Goal: Task Accomplishment & Management: Use online tool/utility

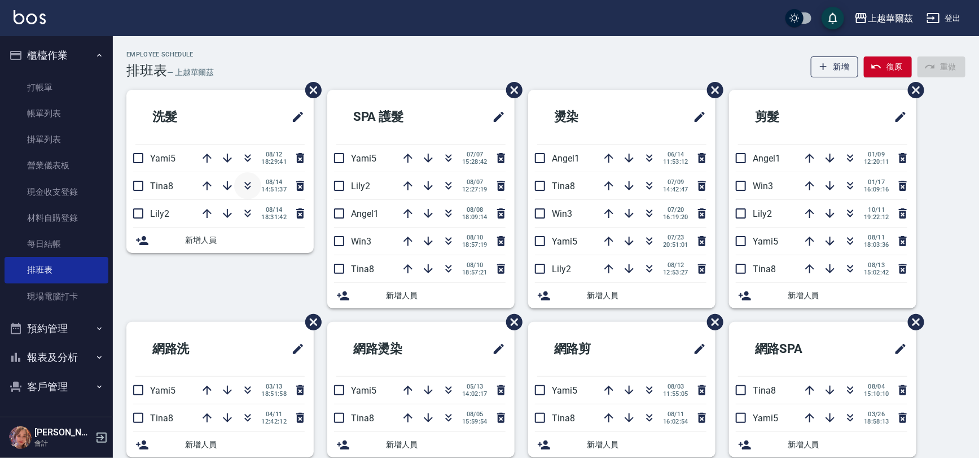
click at [237, 191] on button "button" at bounding box center [247, 185] width 27 height 27
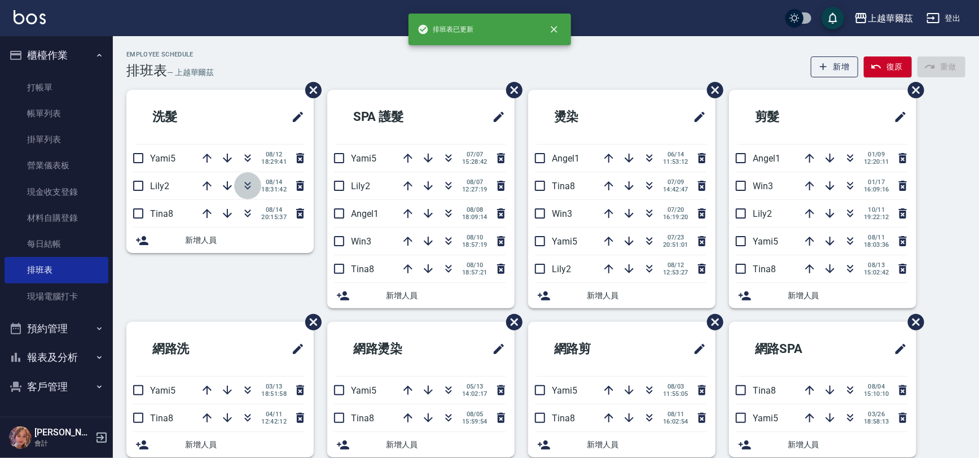
click at [248, 185] on icon "button" at bounding box center [248, 186] width 14 height 14
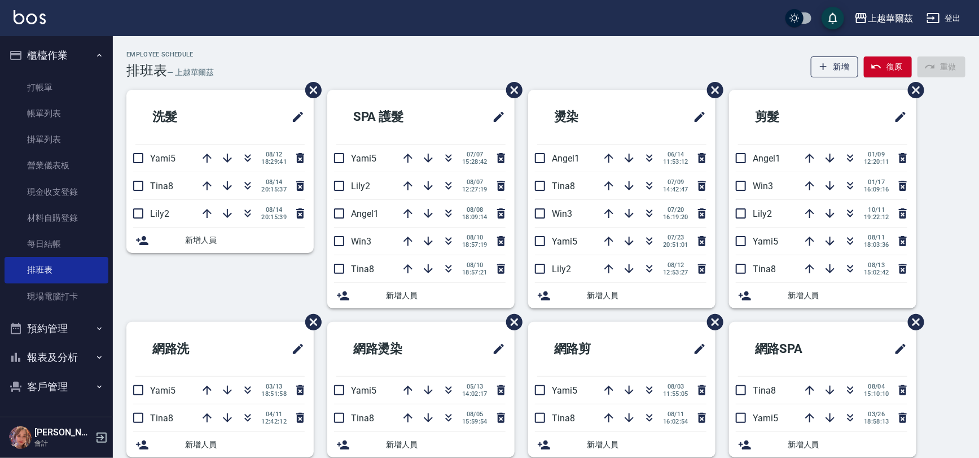
click at [82, 73] on ul "打帳單 帳單列表 掛單列表 營業儀表板 現金收支登錄 材料自購登錄 每日結帳 排班表 現場電腦打卡" at bounding box center [57, 192] width 104 height 244
click at [82, 78] on link "打帳單" at bounding box center [57, 87] width 104 height 26
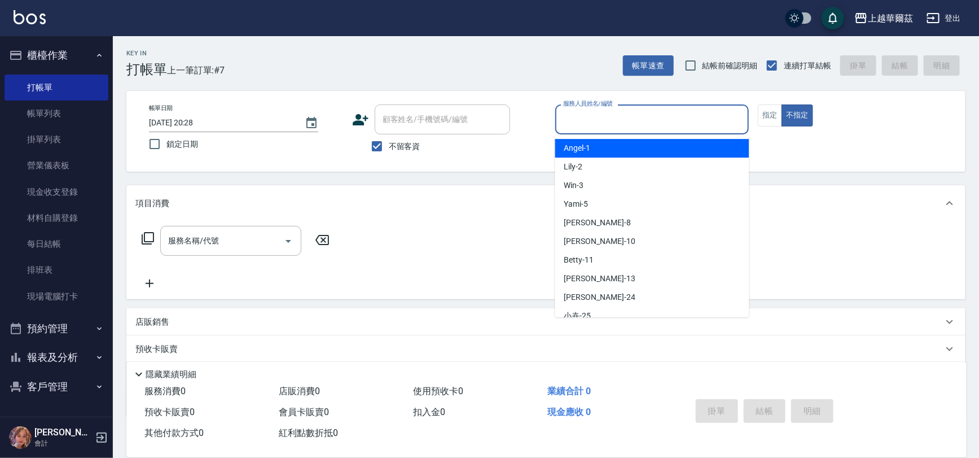
click at [598, 120] on input "服務人員姓名/編號" at bounding box center [652, 119] width 184 height 20
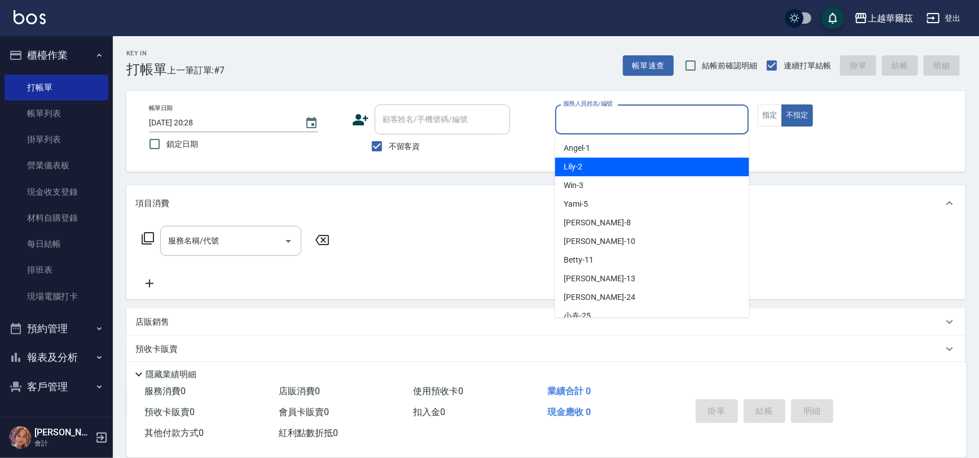
click at [594, 170] on div "Lily -2" at bounding box center [652, 166] width 194 height 19
type input "Lily-2"
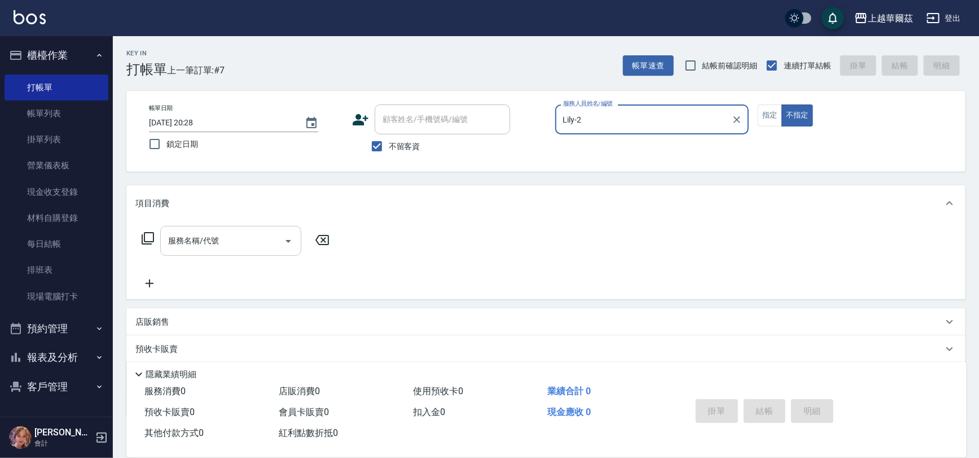
click at [220, 248] on input "服務名稱/代號" at bounding box center [222, 241] width 114 height 20
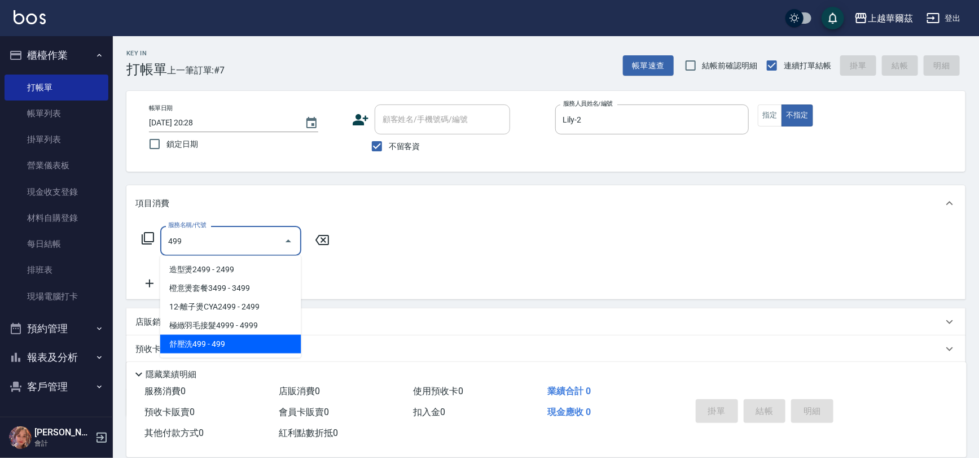
click at [225, 345] on span "舒壓洗499 - 499" at bounding box center [230, 344] width 141 height 19
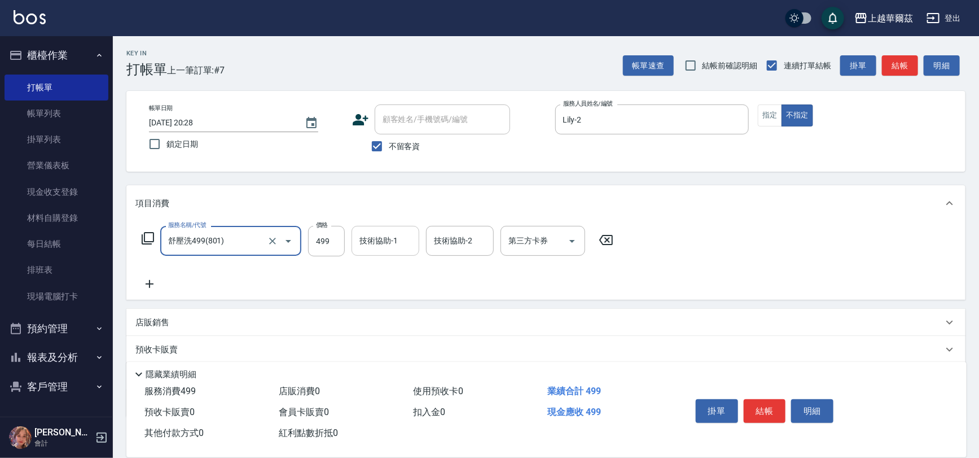
type input "舒壓洗499(801)"
click at [384, 236] on div "技術協助-1 技術協助-1" at bounding box center [386, 241] width 68 height 30
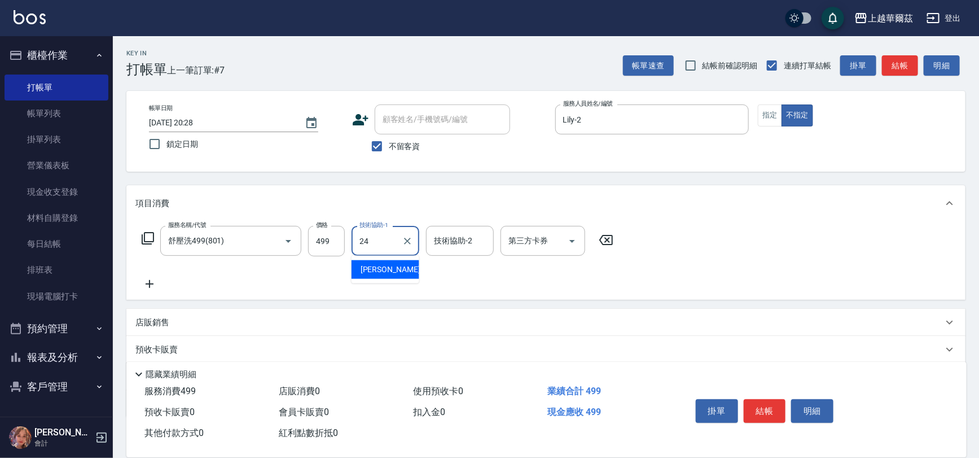
type input "[PERSON_NAME]-24"
click at [771, 407] on button "結帳" at bounding box center [765, 411] width 42 height 24
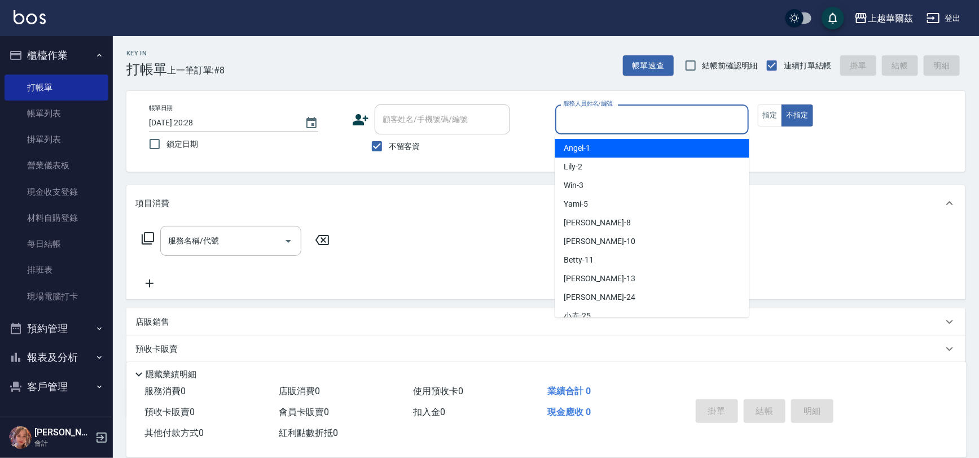
click at [588, 119] on input "服務人員姓名/編號" at bounding box center [652, 119] width 184 height 20
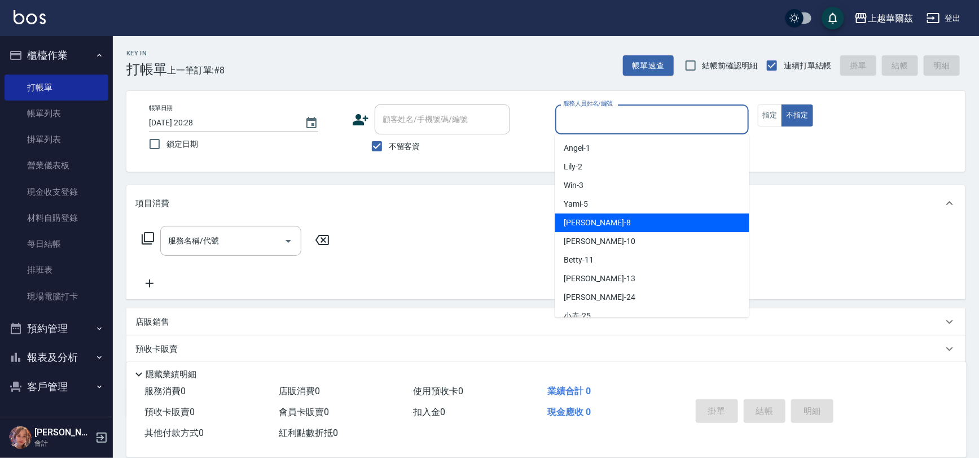
click at [604, 217] on div "[PERSON_NAME] -8" at bounding box center [652, 222] width 194 height 19
type input "[PERSON_NAME]-8"
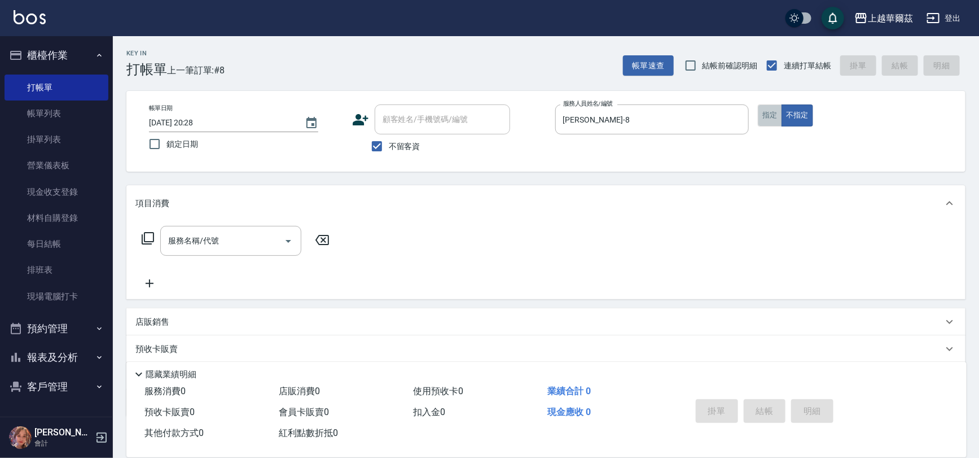
click at [761, 114] on button "指定" at bounding box center [770, 115] width 24 height 22
click at [224, 248] on input "服務名稱/代號" at bounding box center [222, 241] width 114 height 20
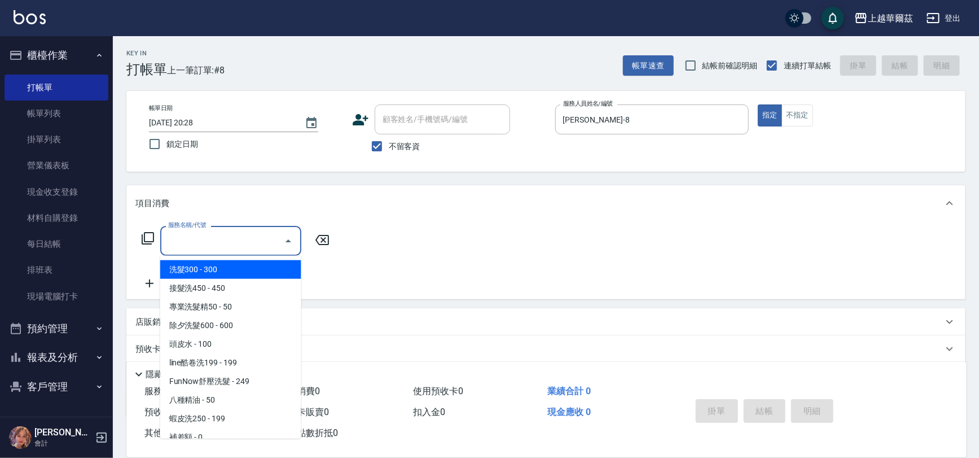
click at [240, 265] on span "洗髮300 - 300" at bounding box center [230, 269] width 141 height 19
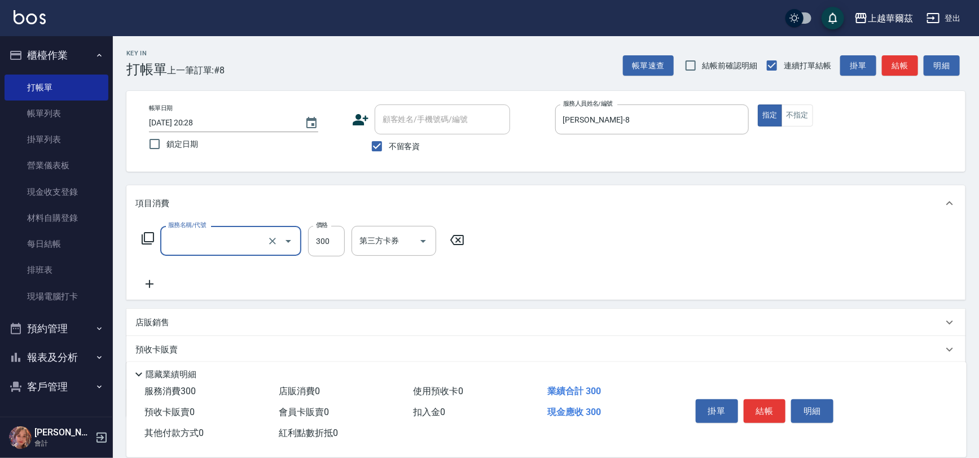
type input "洗髮300(101)"
click at [396, 242] on input "洗-1" at bounding box center [386, 241] width 58 height 20
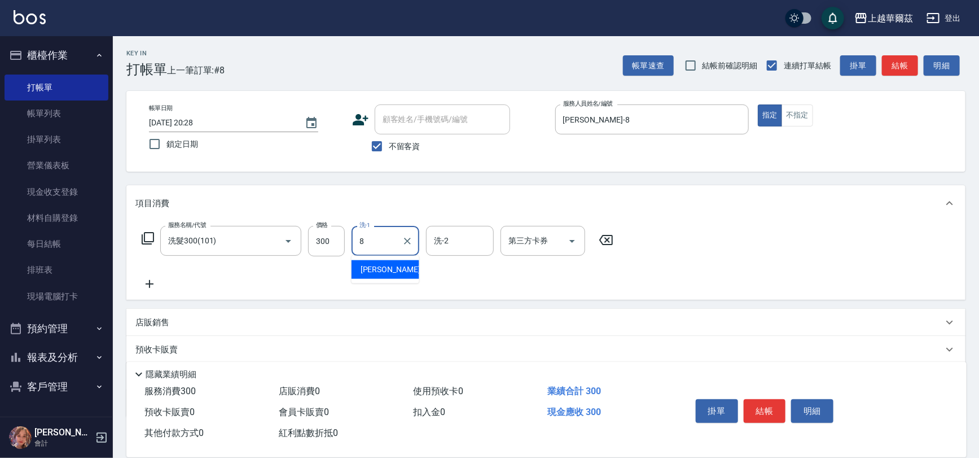
type input "[PERSON_NAME]-8"
click at [153, 289] on icon at bounding box center [149, 284] width 28 height 14
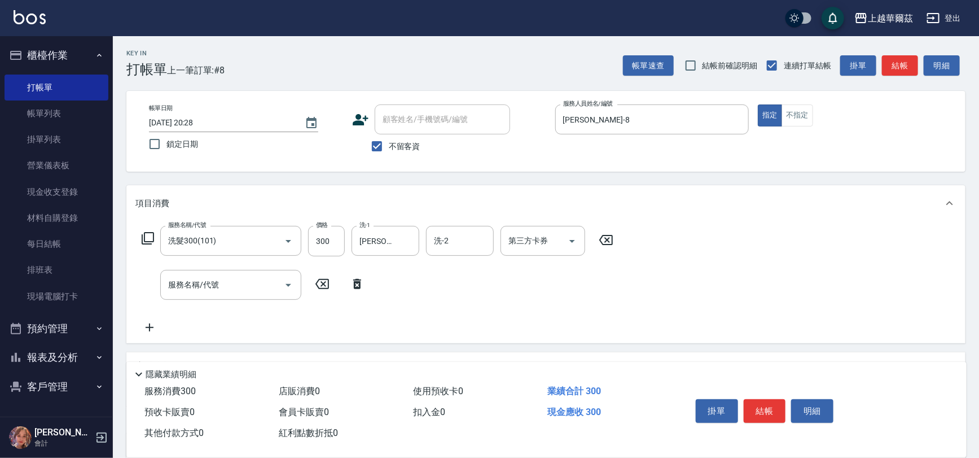
click at [152, 285] on div "服務名稱/代號 服務名稱/代號" at bounding box center [253, 285] width 236 height 30
click at [185, 286] on div "服務名稱/代號 服務名稱/代號" at bounding box center [230, 285] width 141 height 30
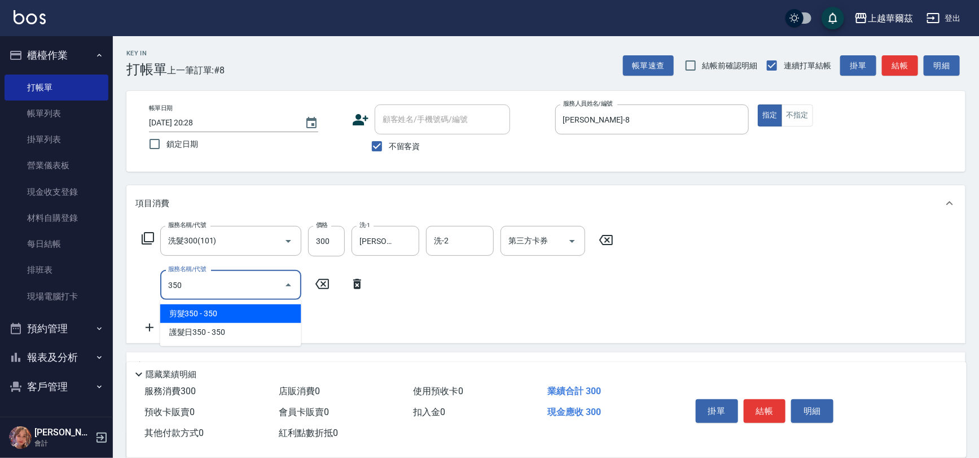
click at [182, 313] on span "剪髮350 - 350" at bounding box center [230, 313] width 141 height 19
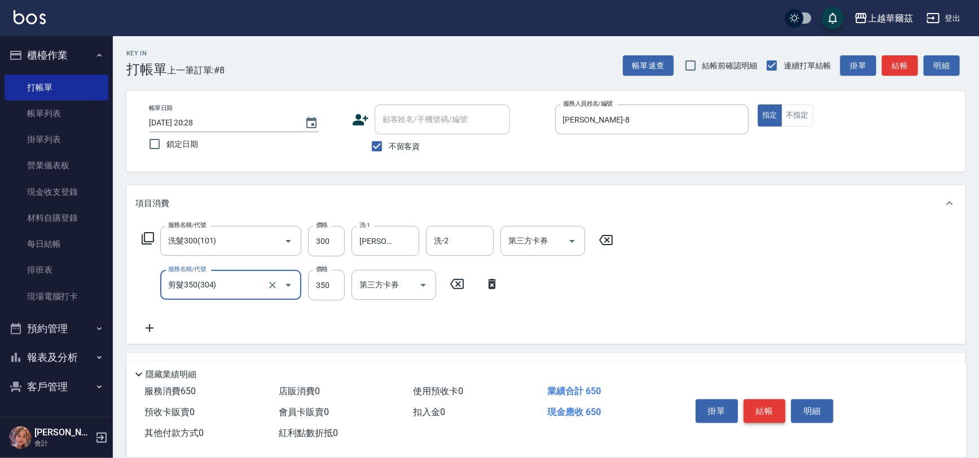
type input "剪髮350(304)"
drag, startPoint x: 762, startPoint y: 400, endPoint x: 759, endPoint y: 386, distance: 13.8
click at [760, 388] on div "掛單 結帳 明細" at bounding box center [815, 412] width 275 height 63
click at [770, 401] on button "結帳" at bounding box center [765, 411] width 42 height 24
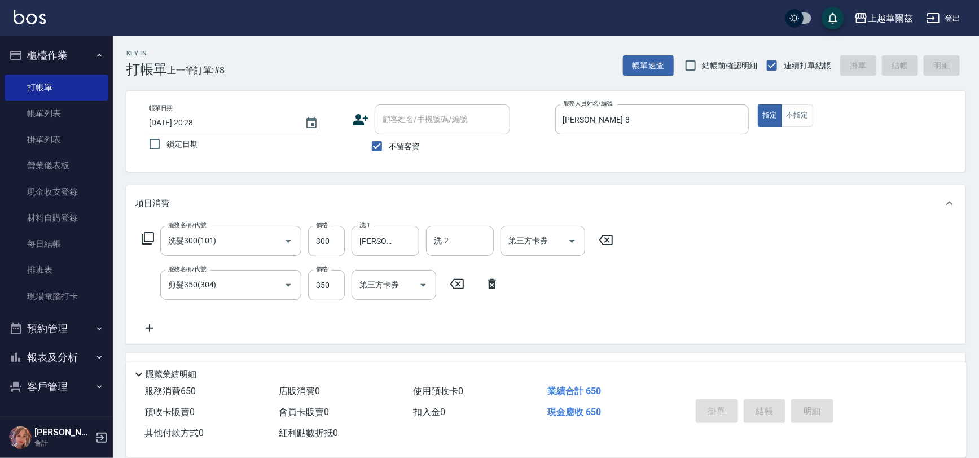
type input "[DATE] 20:29"
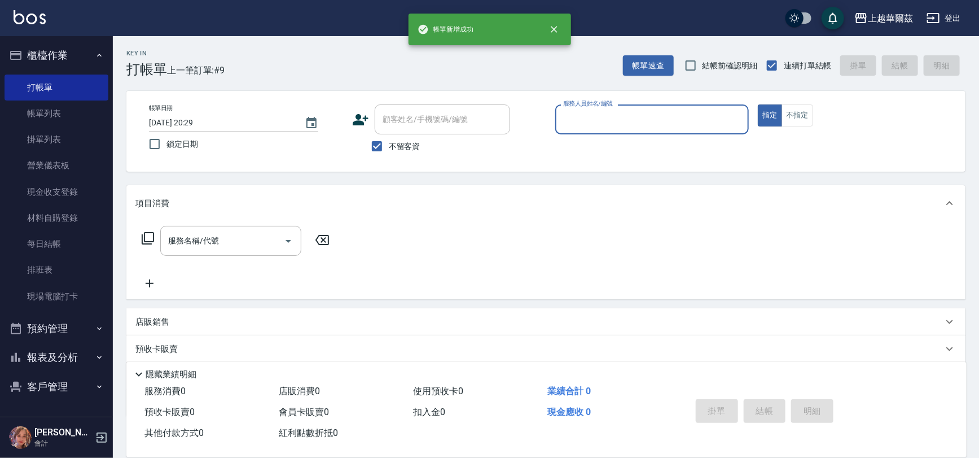
click at [603, 113] on input "服務人員姓名/編號" at bounding box center [652, 119] width 184 height 20
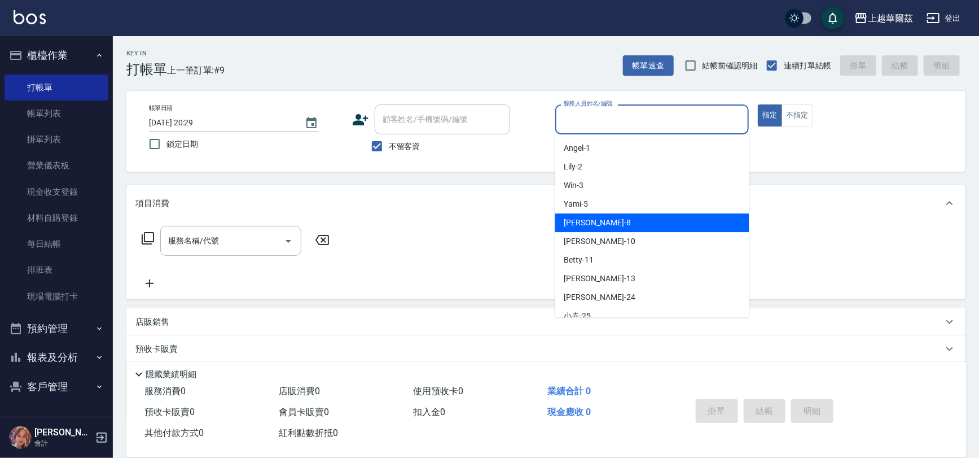
click at [612, 216] on div "[PERSON_NAME] -8" at bounding box center [652, 222] width 194 height 19
type input "[PERSON_NAME]-8"
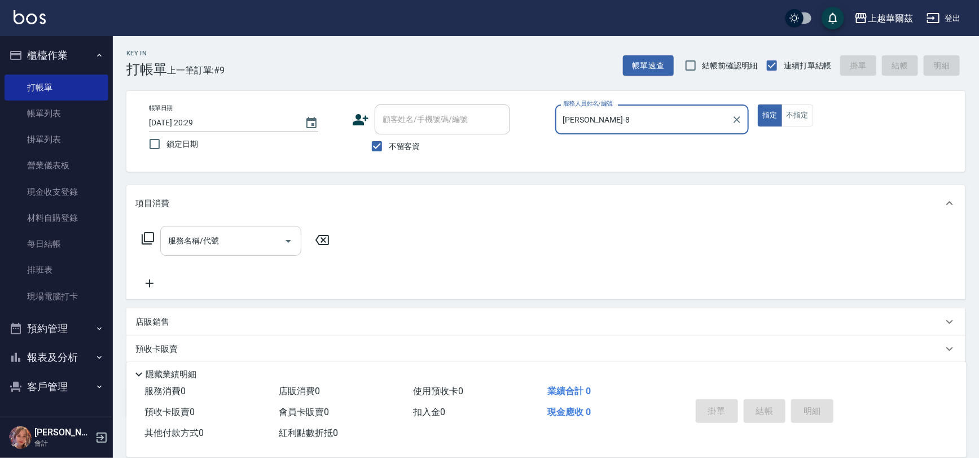
click at [234, 248] on input "服務名稱/代號" at bounding box center [222, 241] width 114 height 20
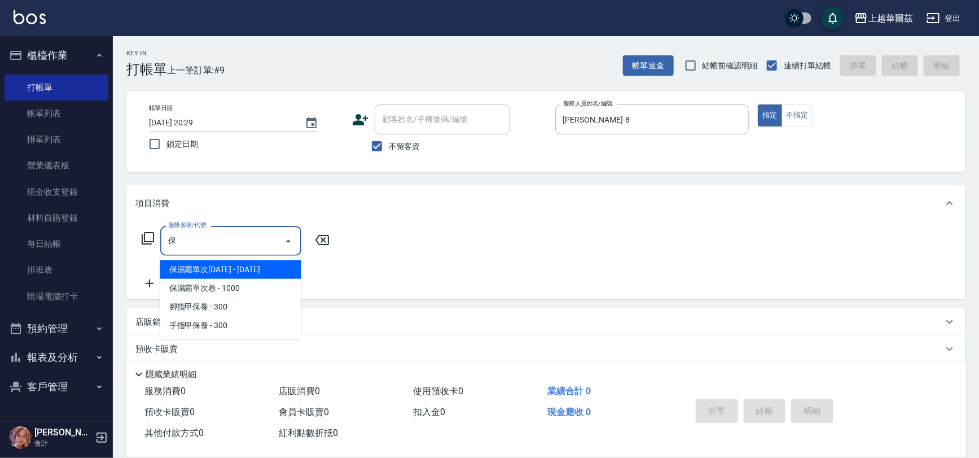
click at [214, 274] on span "保濕霜單次[DATE] - [DATE]" at bounding box center [230, 269] width 141 height 19
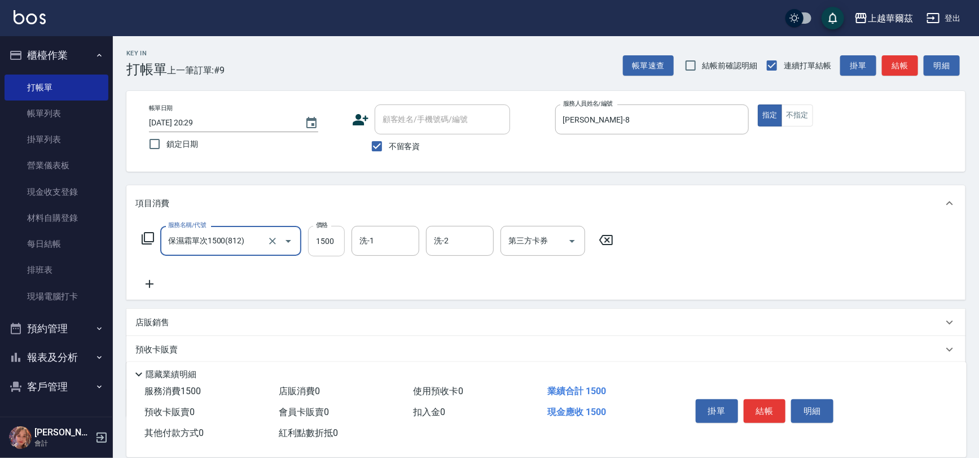
type input "保濕霜單次1500(812)"
click at [331, 242] on input "1500" at bounding box center [326, 241] width 37 height 30
type input "2099"
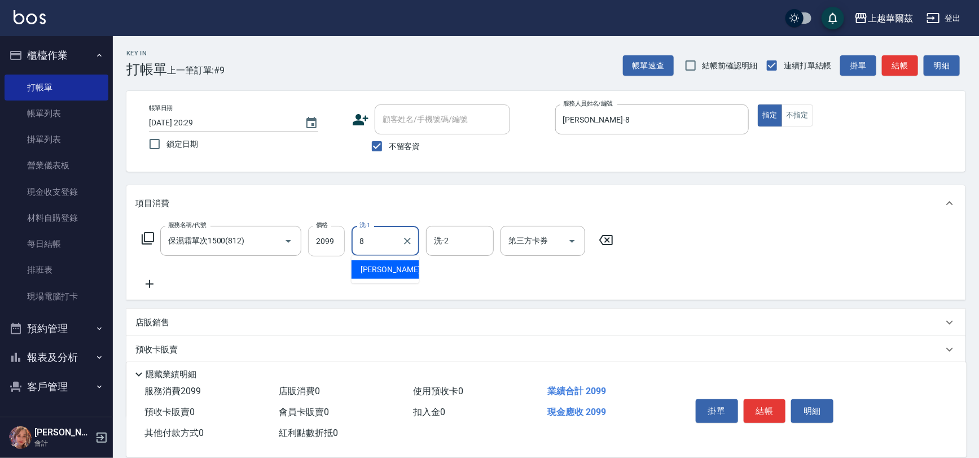
type input "[PERSON_NAME]-8"
click at [150, 283] on icon at bounding box center [150, 284] width 8 height 8
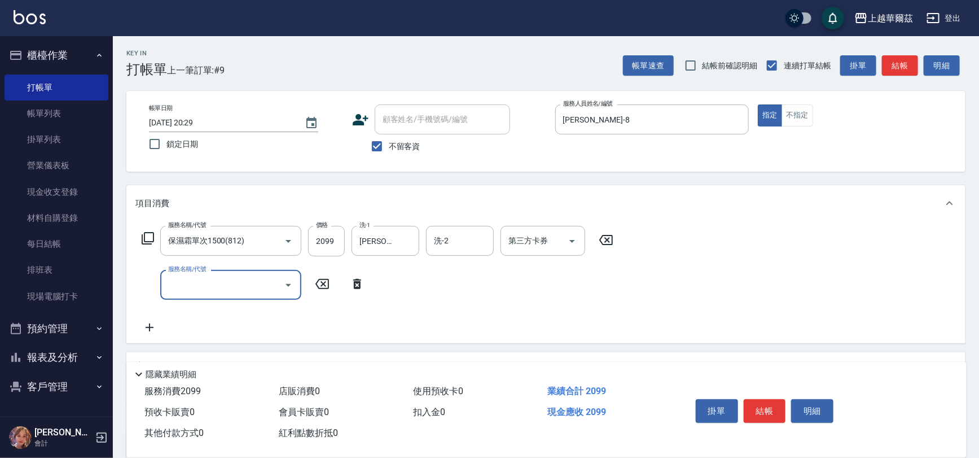
click at [176, 287] on input "服務名稱/代號" at bounding box center [222, 285] width 114 height 20
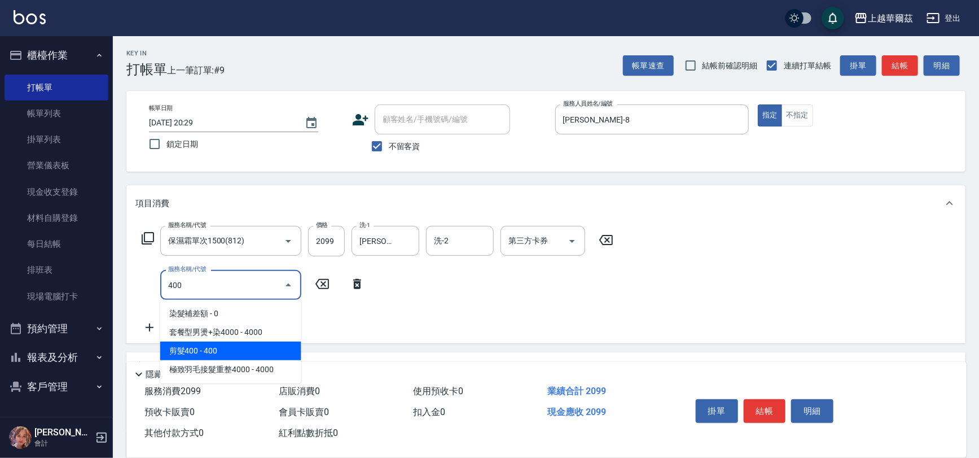
click at [175, 341] on span "剪髮400 - 400" at bounding box center [230, 350] width 141 height 19
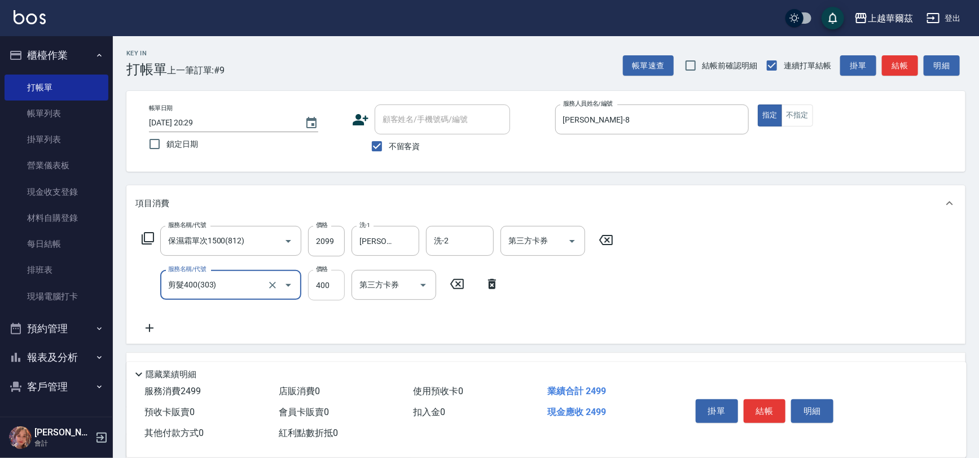
type input "剪髮400(303)"
click at [319, 289] on input "400" at bounding box center [326, 285] width 37 height 30
type input "450"
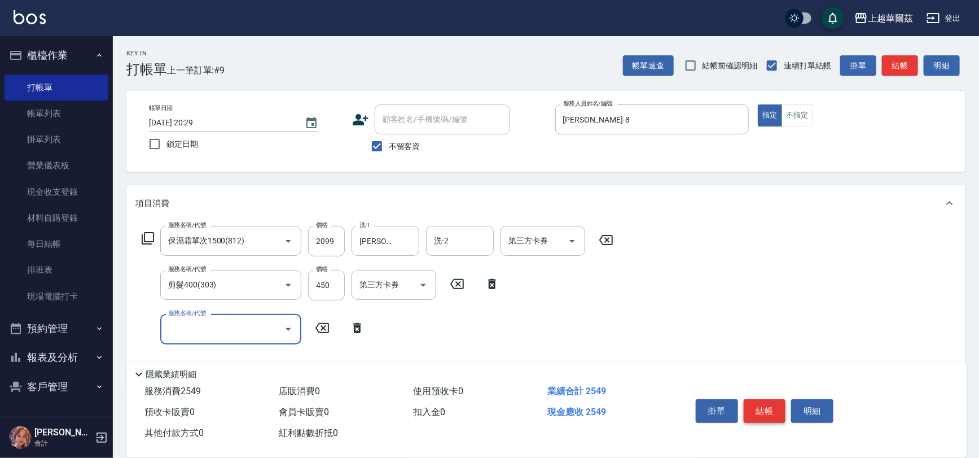
click at [762, 408] on button "結帳" at bounding box center [765, 411] width 42 height 24
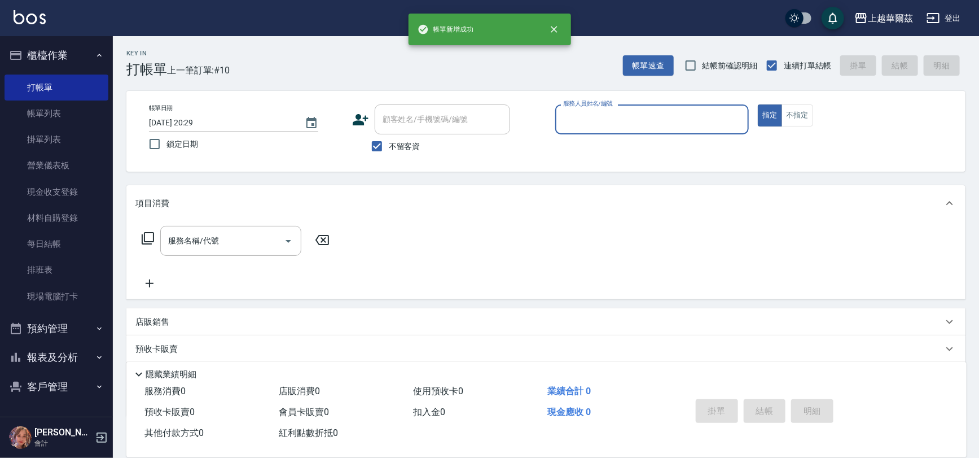
click at [625, 124] on input "服務人員姓名/編號" at bounding box center [652, 119] width 184 height 20
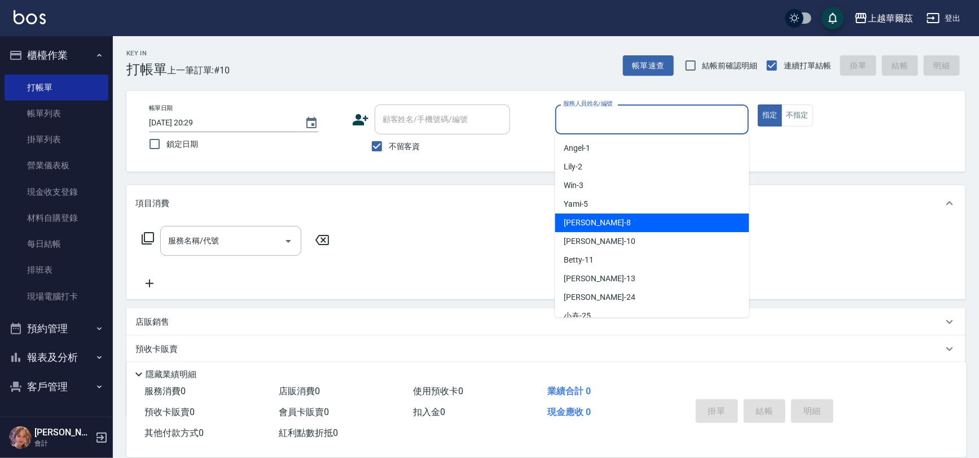
click at [621, 215] on div "[PERSON_NAME] -8" at bounding box center [652, 222] width 194 height 19
type input "[PERSON_NAME]-8"
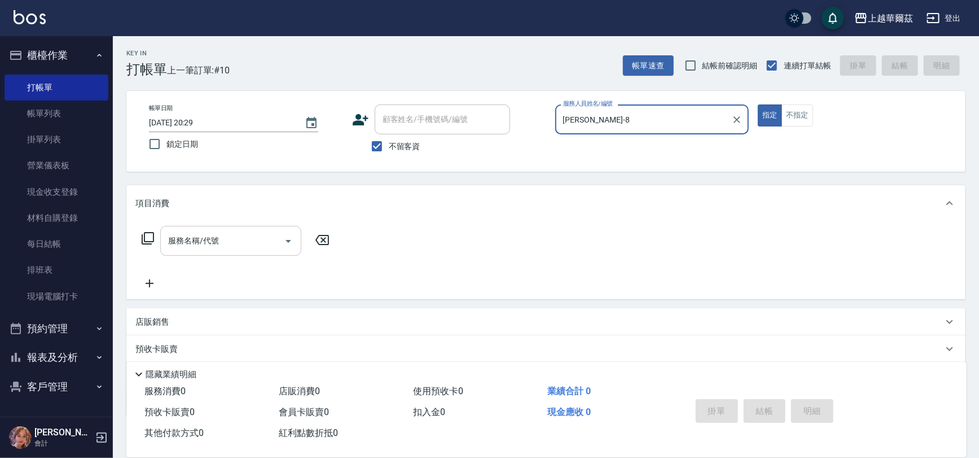
click at [186, 245] on div "服務名稱/代號 服務名稱/代號" at bounding box center [230, 241] width 141 height 30
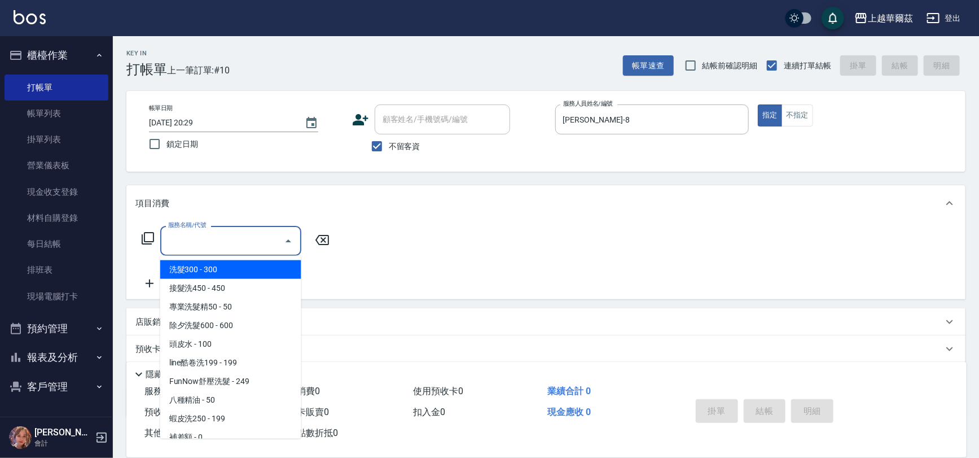
click at [192, 263] on span "洗髮300 - 300" at bounding box center [230, 269] width 141 height 19
type input "洗髮300(101)"
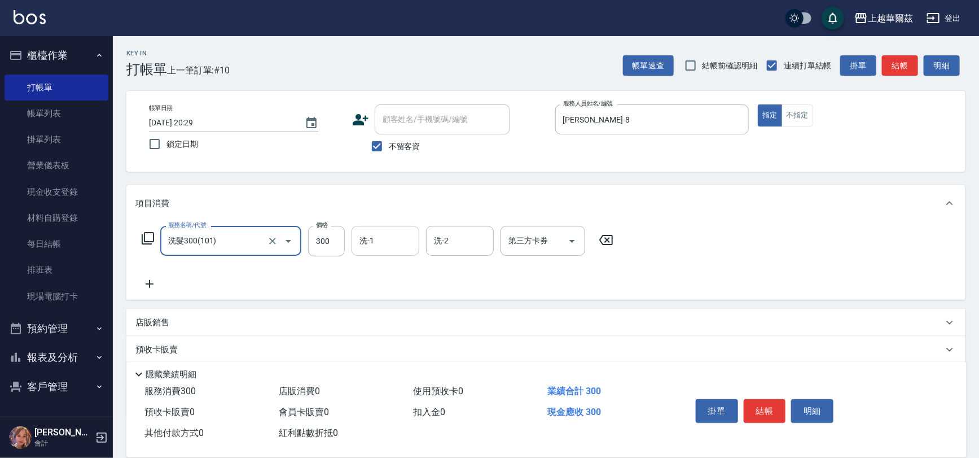
click at [393, 229] on div "洗-1" at bounding box center [386, 241] width 68 height 30
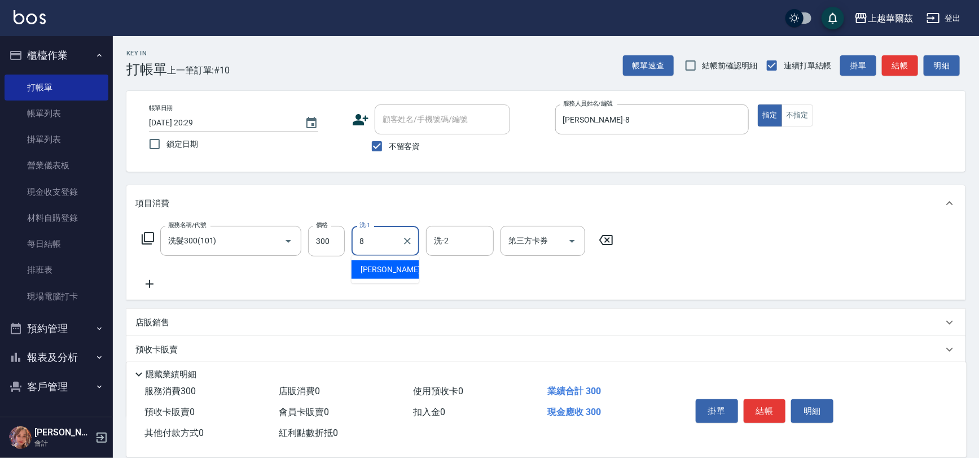
type input "[PERSON_NAME]-8"
click at [752, 412] on button "結帳" at bounding box center [765, 411] width 42 height 24
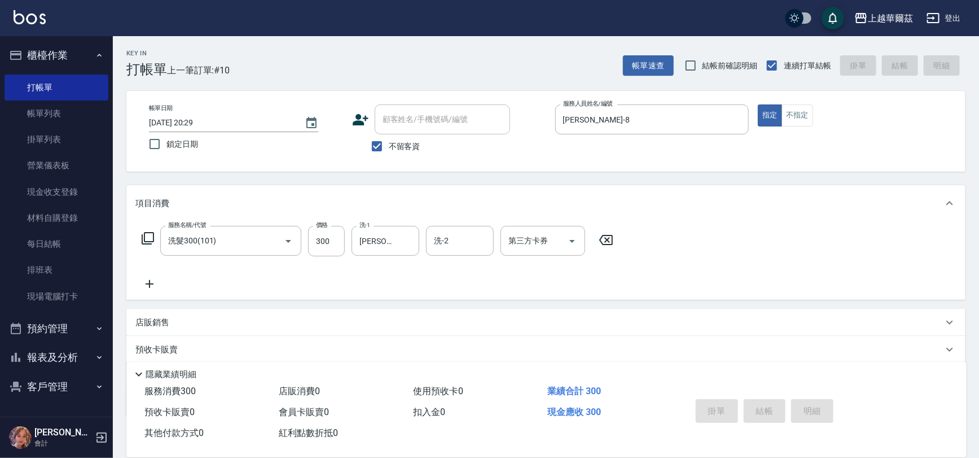
type input "[DATE] 20:30"
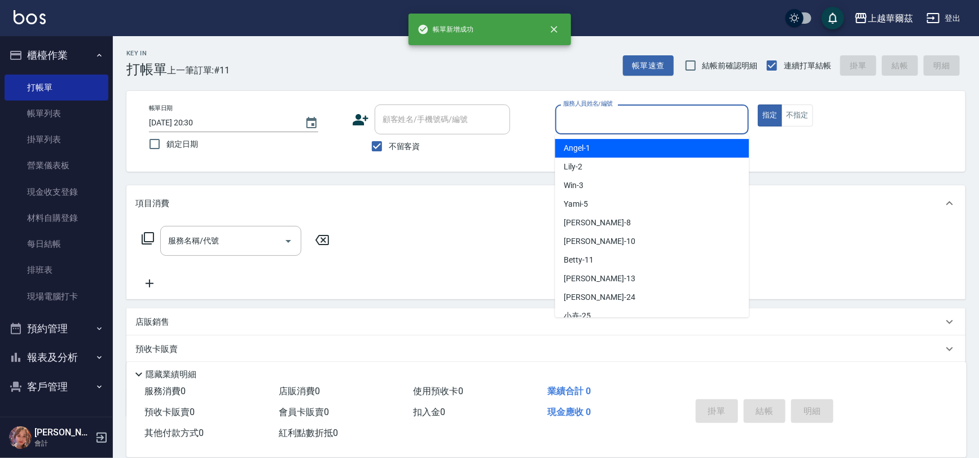
click at [581, 128] on input "服務人員姓名/編號" at bounding box center [652, 119] width 184 height 20
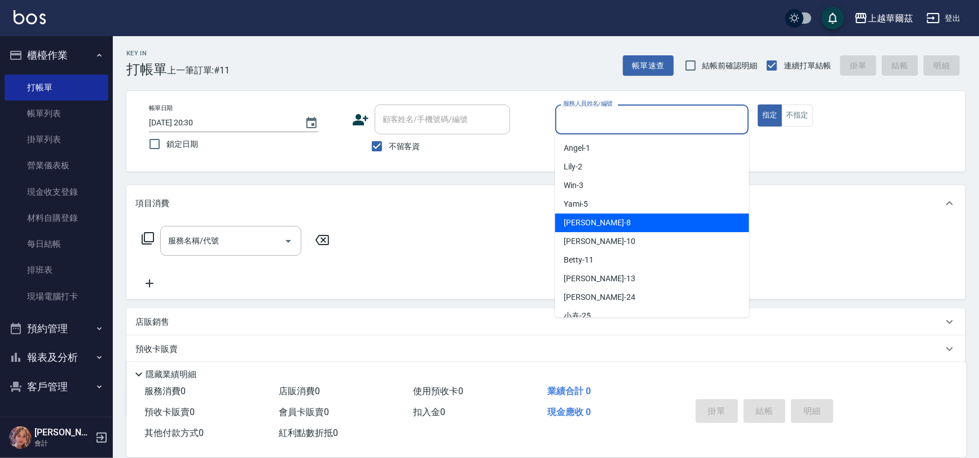
click at [604, 214] on div "[PERSON_NAME] -8" at bounding box center [652, 222] width 194 height 19
type input "[PERSON_NAME]-8"
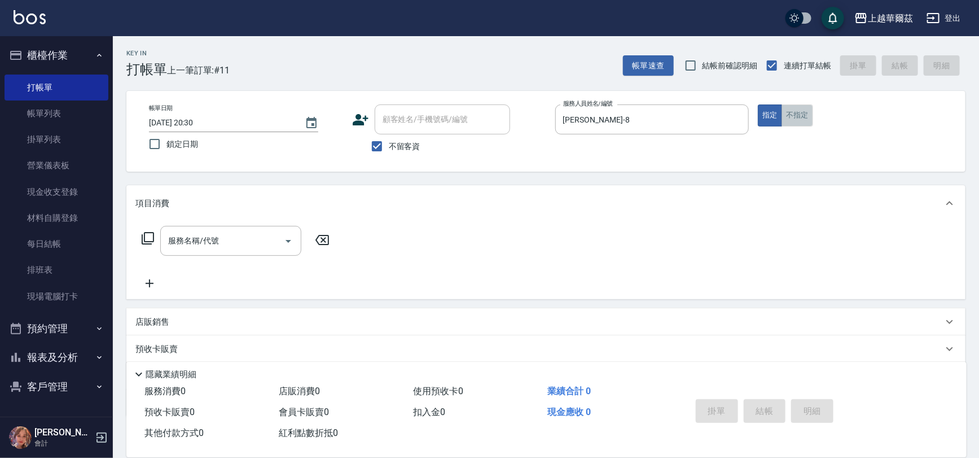
click at [783, 115] on button "不指定" at bounding box center [797, 115] width 32 height 22
click at [177, 238] on div "服務名稱/代號 服務名稱/代號" at bounding box center [230, 241] width 141 height 30
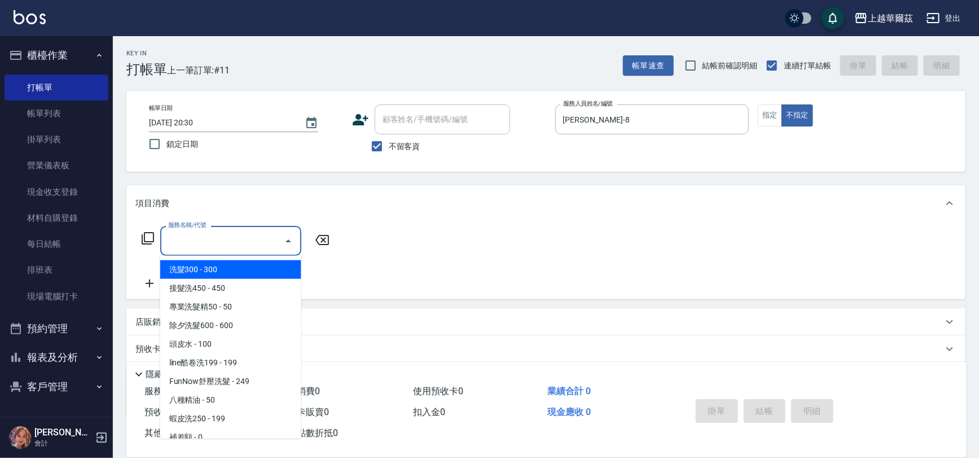
click at [194, 265] on span "洗髮300 - 300" at bounding box center [230, 269] width 141 height 19
type input "洗髮300(101)"
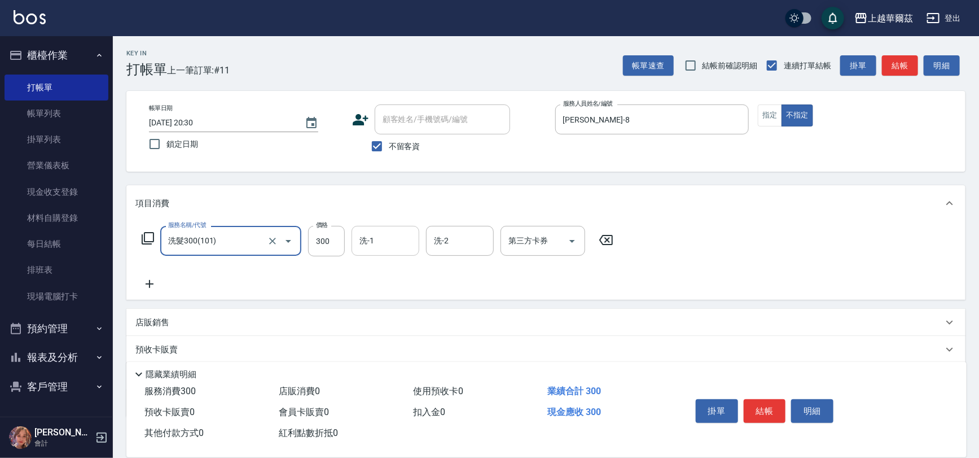
click at [376, 247] on input "洗-1" at bounding box center [386, 241] width 58 height 20
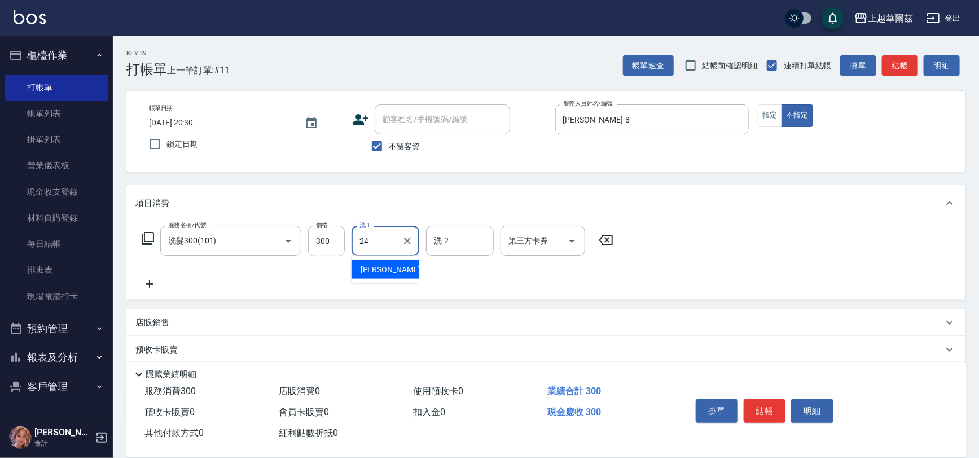
type input "[PERSON_NAME]-24"
click at [151, 282] on icon at bounding box center [149, 284] width 28 height 14
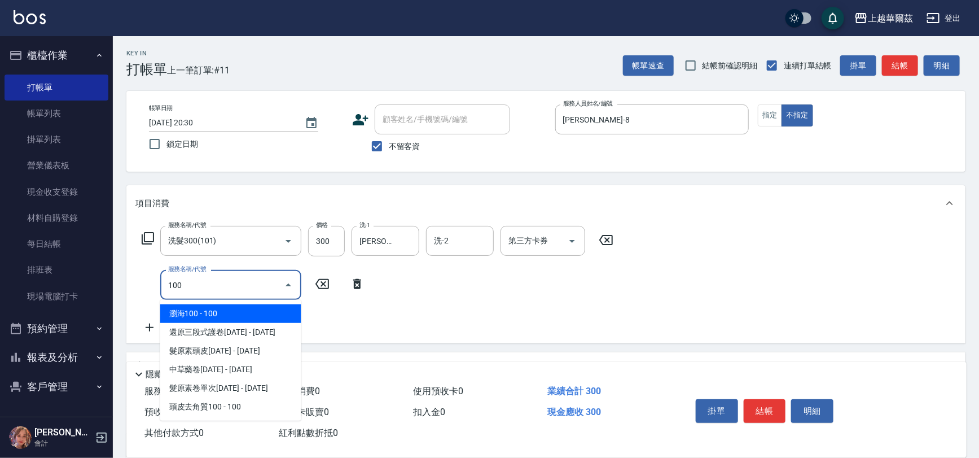
click at [209, 314] on span "瀏海100 - 100" at bounding box center [230, 313] width 141 height 19
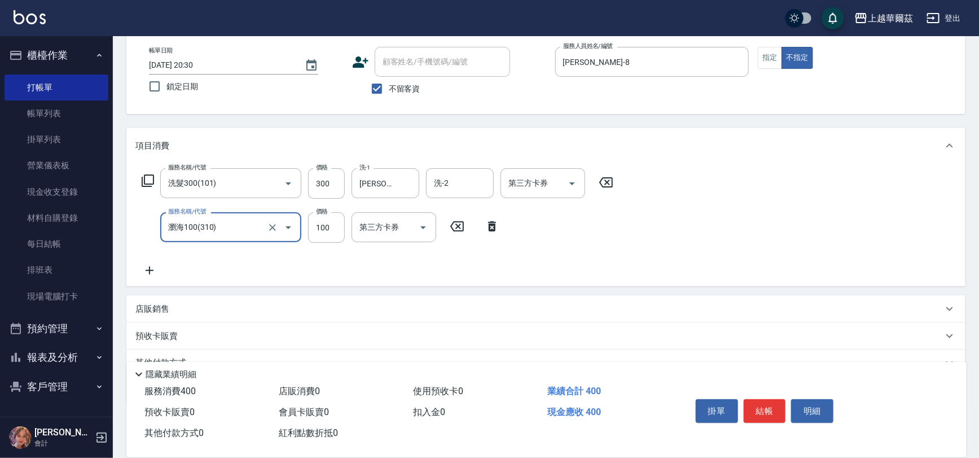
scroll to position [62, 0]
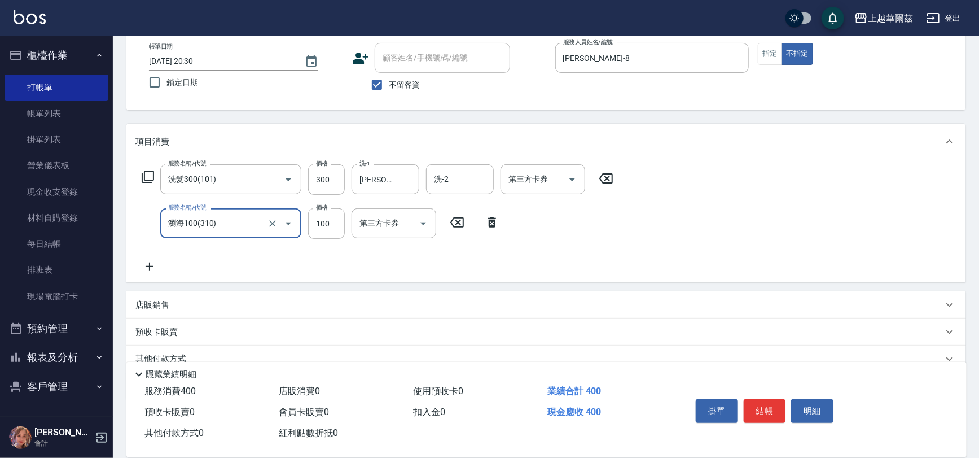
type input "瀏海100(310)"
click at [168, 302] on p "店販銷售" at bounding box center [152, 305] width 34 height 12
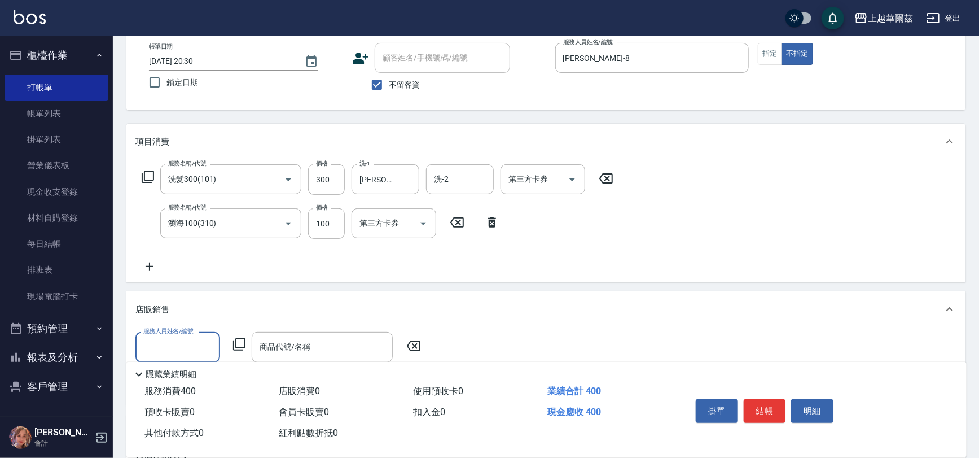
scroll to position [0, 0]
type input "3"
type input "[PERSON_NAME]-24"
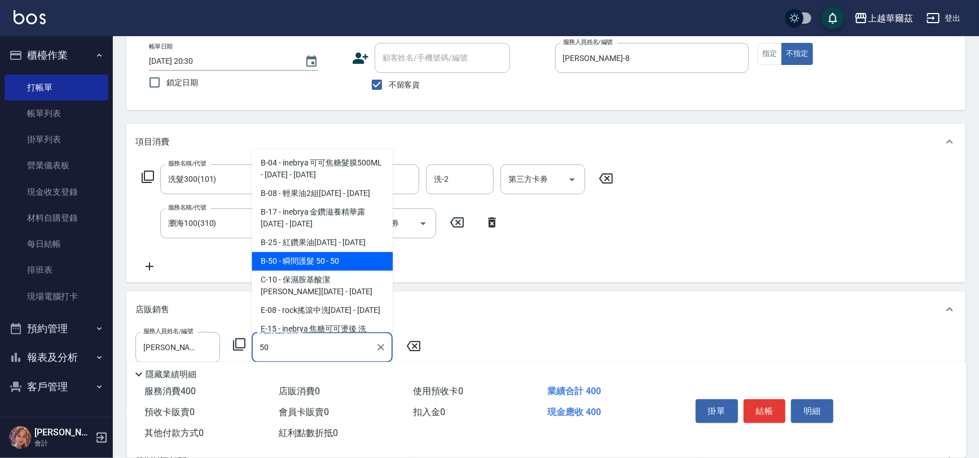
click at [282, 266] on span "B-50 - 瞬間護髮 50 - 50" at bounding box center [322, 261] width 141 height 19
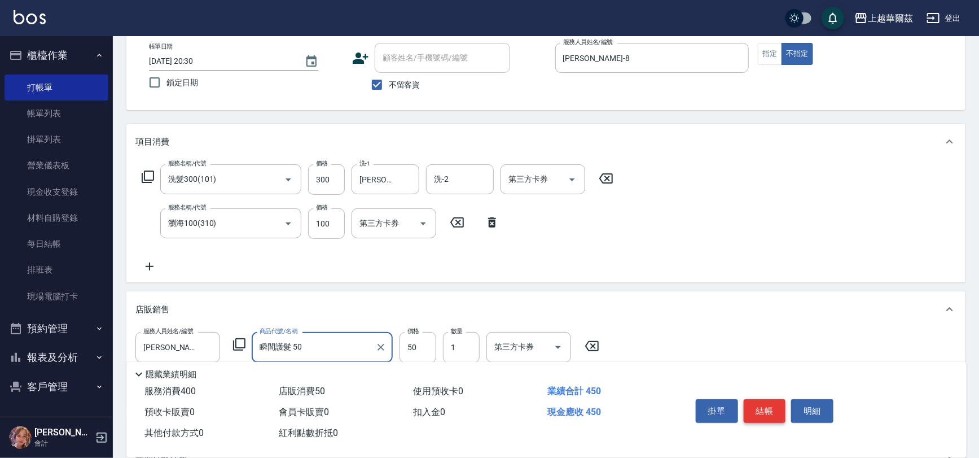
type input "瞬間護髮 50"
click at [768, 406] on button "結帳" at bounding box center [765, 411] width 42 height 24
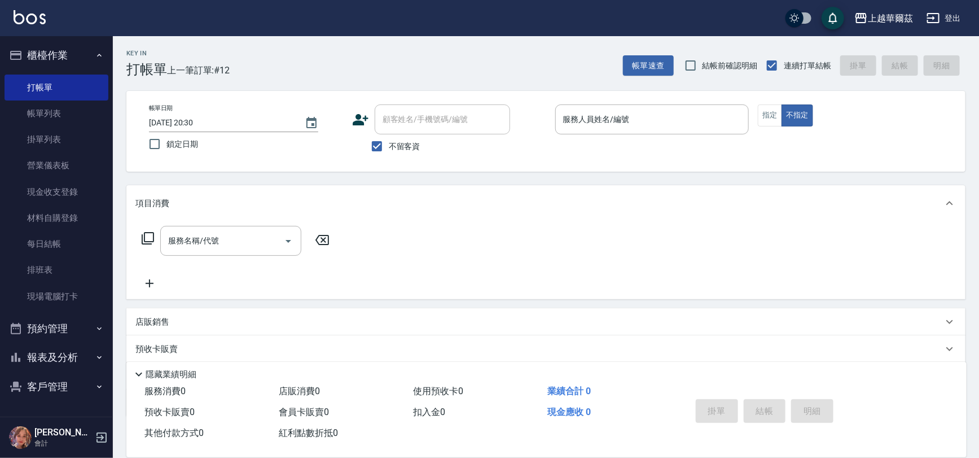
drag, startPoint x: 537, startPoint y: 237, endPoint x: 437, endPoint y: 239, distance: 99.9
click at [437, 239] on div "服務名稱/代號 服務名稱/代號" at bounding box center [545, 260] width 839 height 78
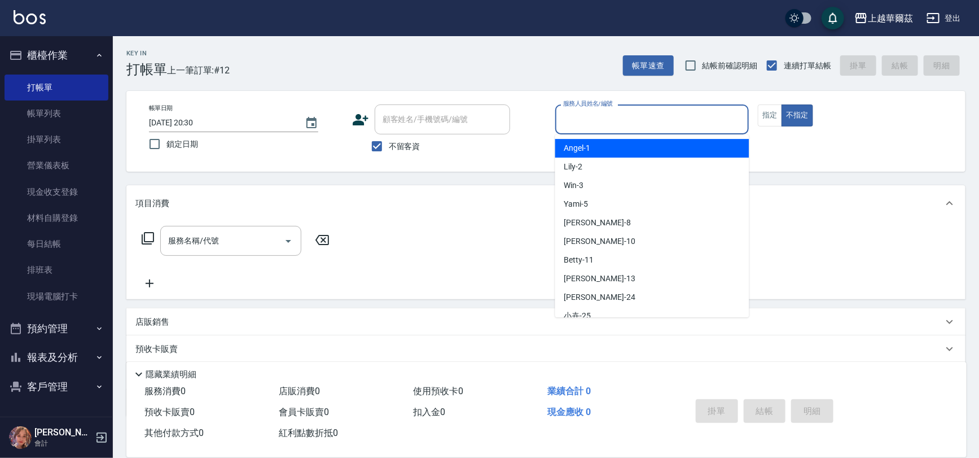
click at [587, 114] on div "服務人員姓名/編號 服務人員姓名/編號" at bounding box center [652, 119] width 194 height 30
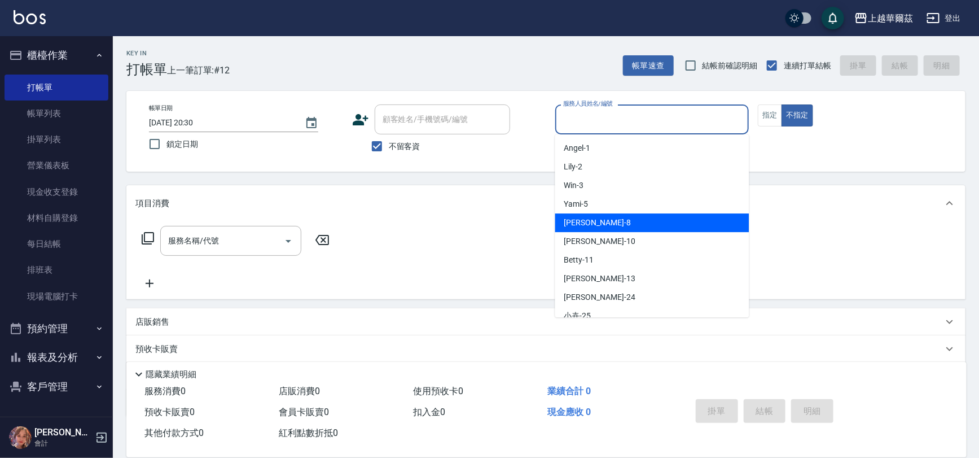
click at [578, 221] on span "[PERSON_NAME] -8" at bounding box center [597, 223] width 67 height 12
type input "[PERSON_NAME]-8"
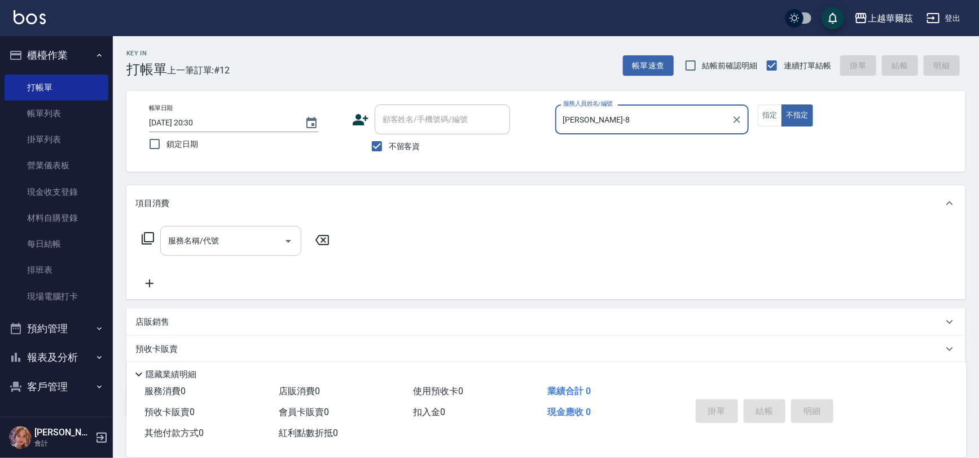
click at [218, 240] on input "服務名稱/代號" at bounding box center [222, 241] width 114 height 20
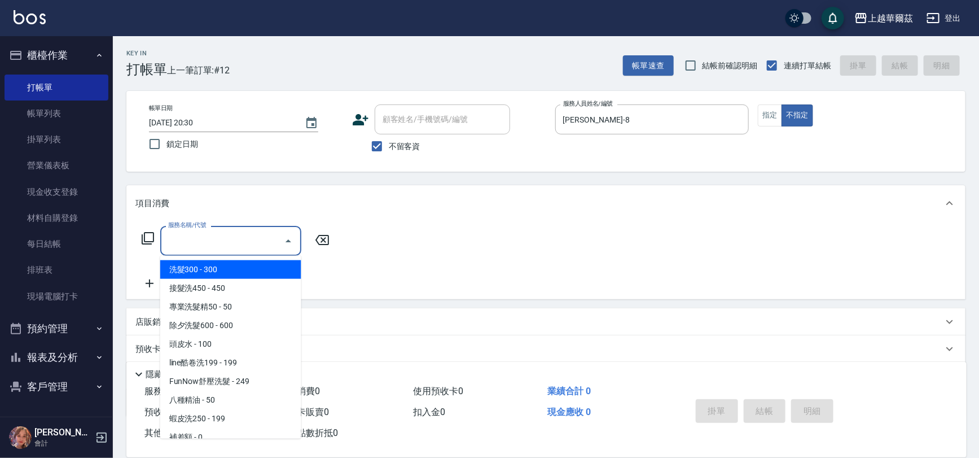
click at [224, 269] on span "洗髮300 - 300" at bounding box center [230, 269] width 141 height 19
type input "洗髮300(101)"
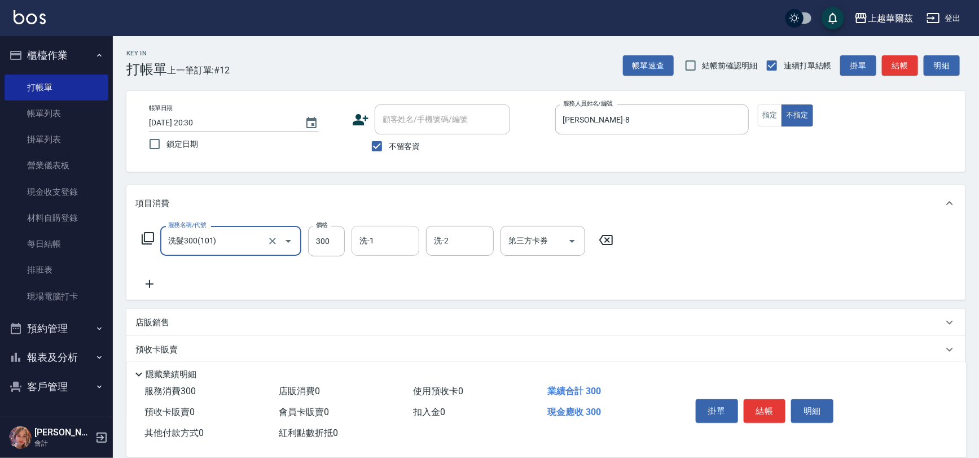
click at [383, 243] on input "洗-1" at bounding box center [386, 241] width 58 height 20
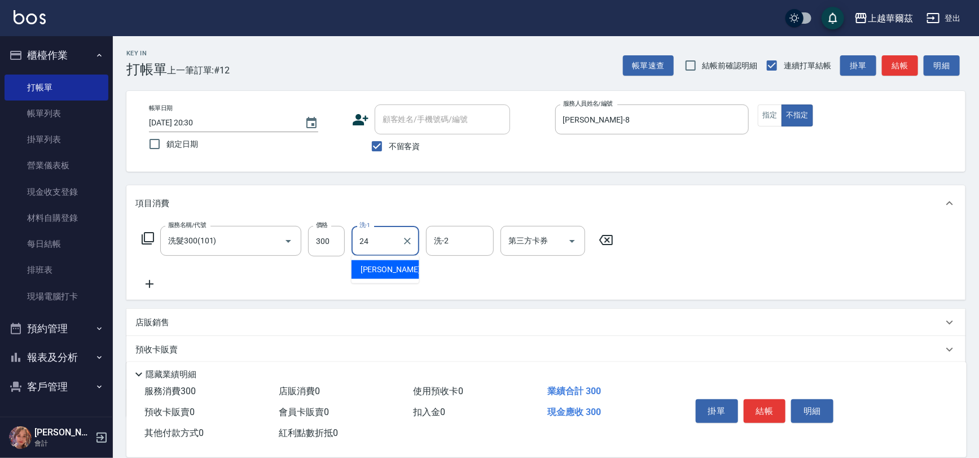
type input "[PERSON_NAME]-24"
click at [152, 329] on div "店販銷售" at bounding box center [545, 322] width 839 height 27
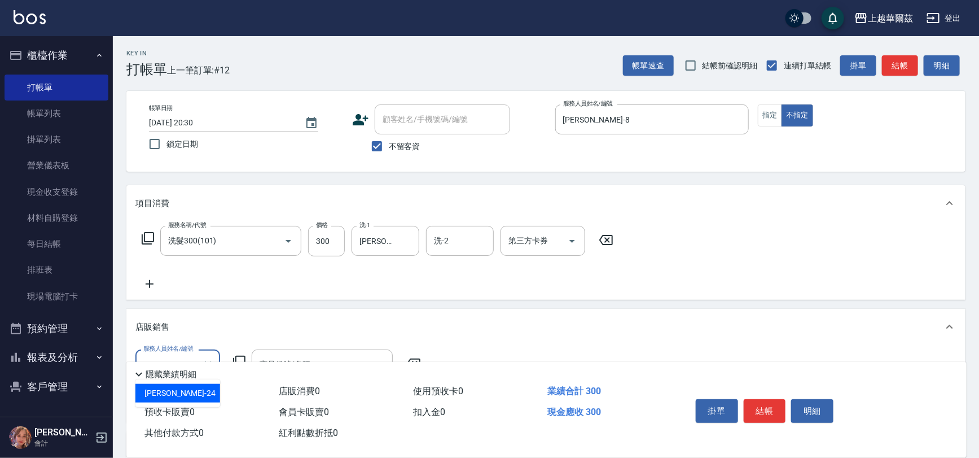
type input "[PERSON_NAME]-24"
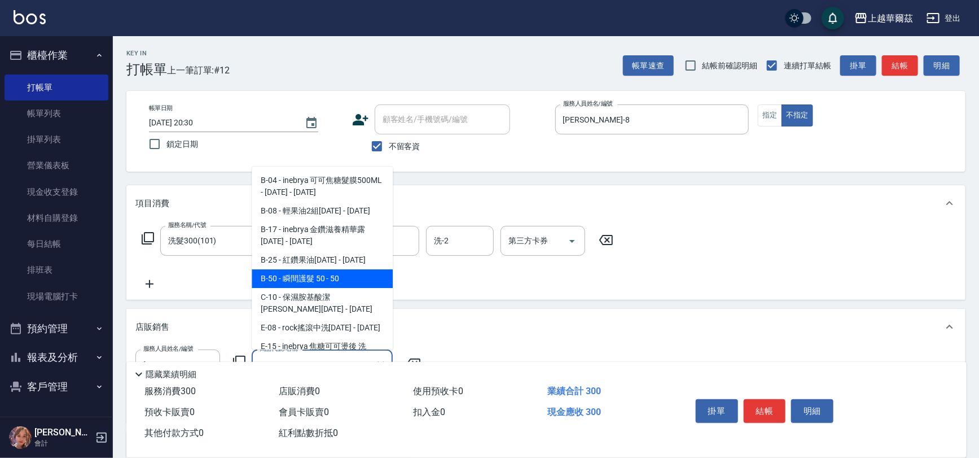
click at [269, 286] on span "B-50 - 瞬間護髮 50 - 50" at bounding box center [322, 278] width 141 height 19
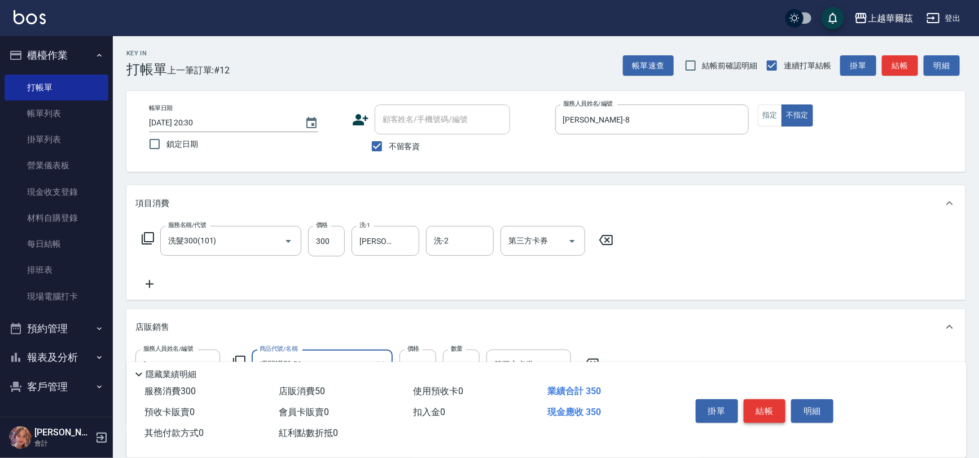
type input "瞬間護髮 50"
click at [771, 403] on button "結帳" at bounding box center [765, 411] width 42 height 24
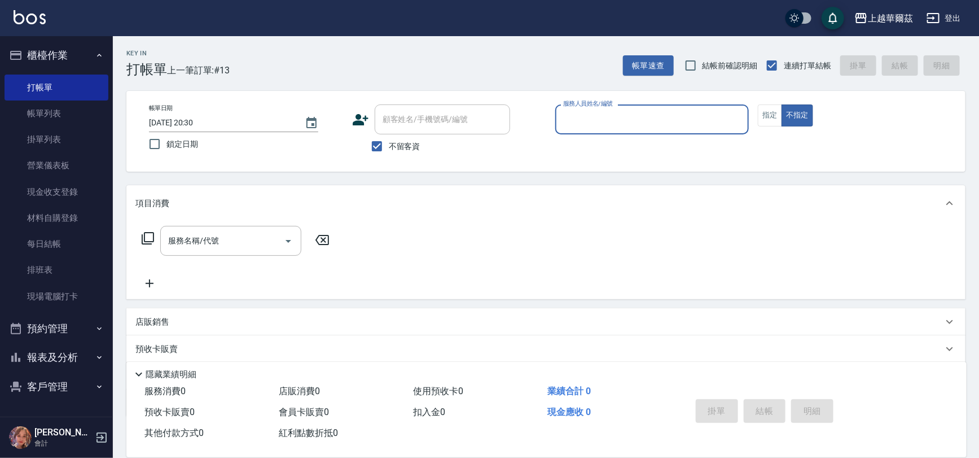
click at [58, 349] on button "報表及分析" at bounding box center [57, 356] width 104 height 29
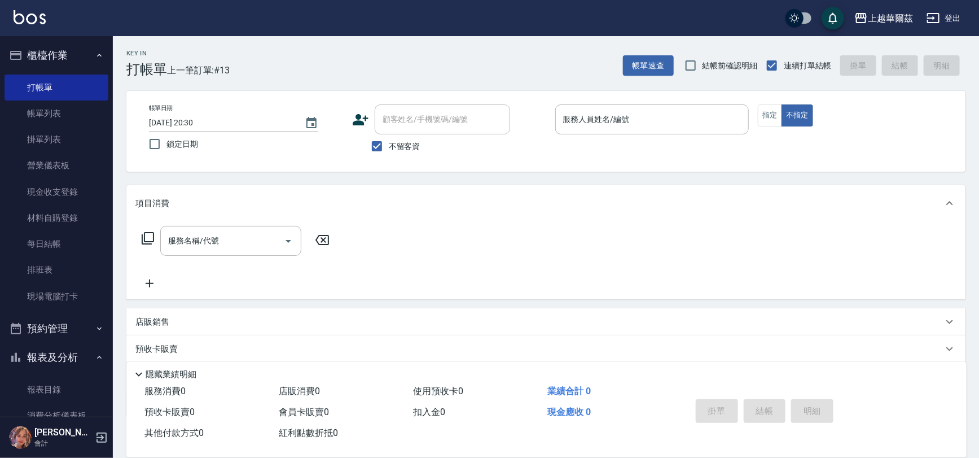
scroll to position [333, 0]
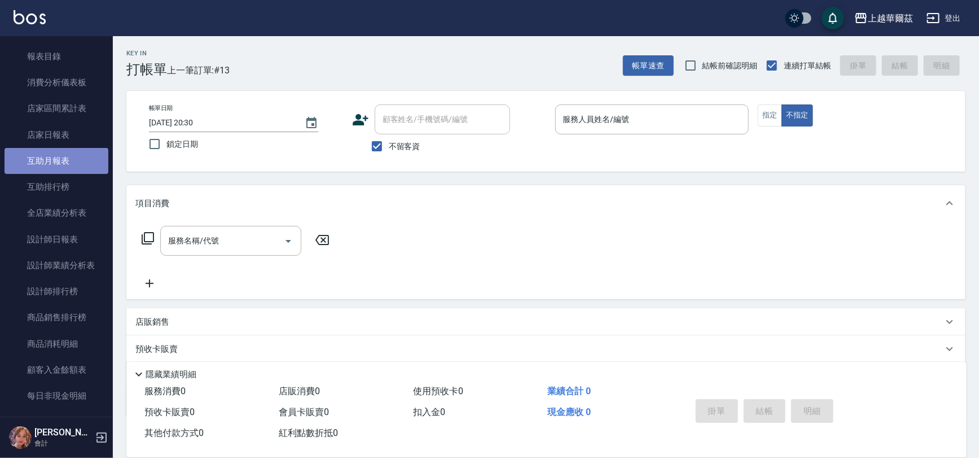
click at [59, 168] on link "互助月報表" at bounding box center [57, 161] width 104 height 26
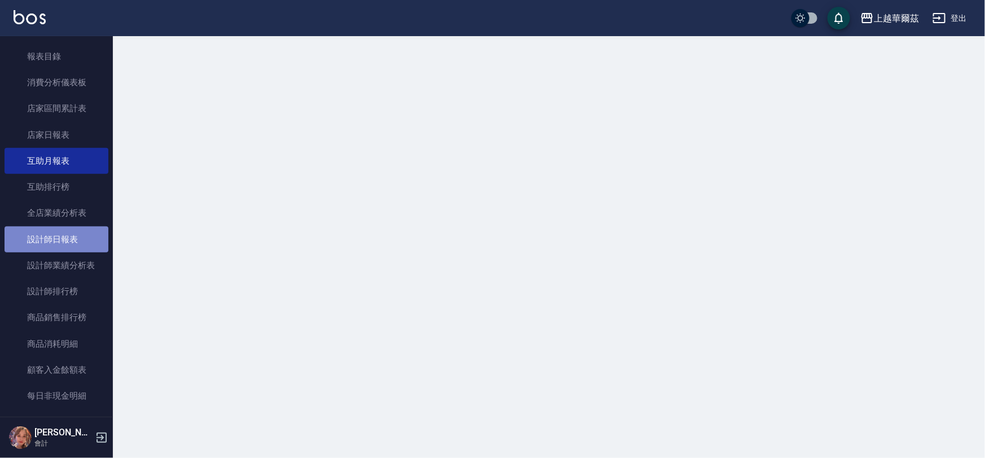
click at [62, 230] on link "設計師日報表" at bounding box center [57, 239] width 104 height 26
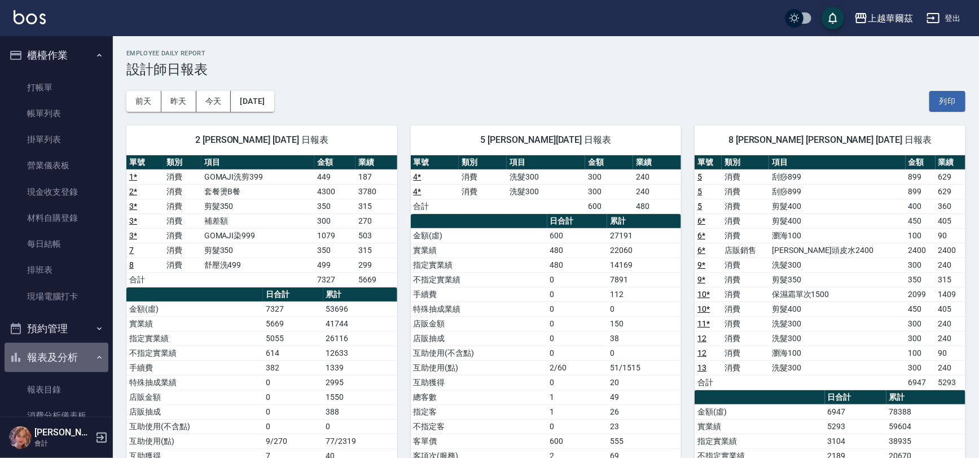
click at [81, 357] on button "報表及分析" at bounding box center [57, 356] width 104 height 29
click at [82, 363] on button "報表及分析" at bounding box center [57, 356] width 104 height 29
click at [106, 351] on nav "櫃檯作業 打帳單 帳單列表 掛單列表 營業儀表板 現金收支登錄 材料自購登錄 每日結帳 排班表 現場電腦打卡 預約管理 預約管理 單日預約紀錄 單週預約紀錄 …" at bounding box center [56, 226] width 113 height 380
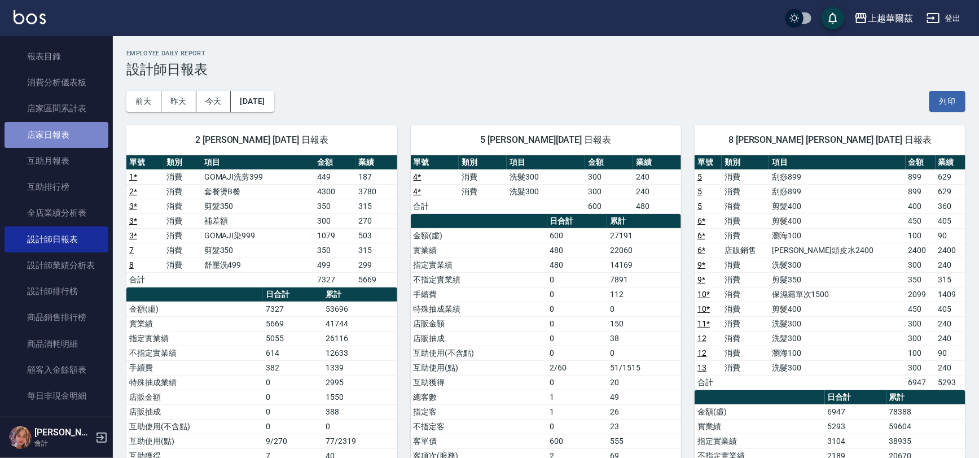
click at [59, 134] on link "店家日報表" at bounding box center [57, 135] width 104 height 26
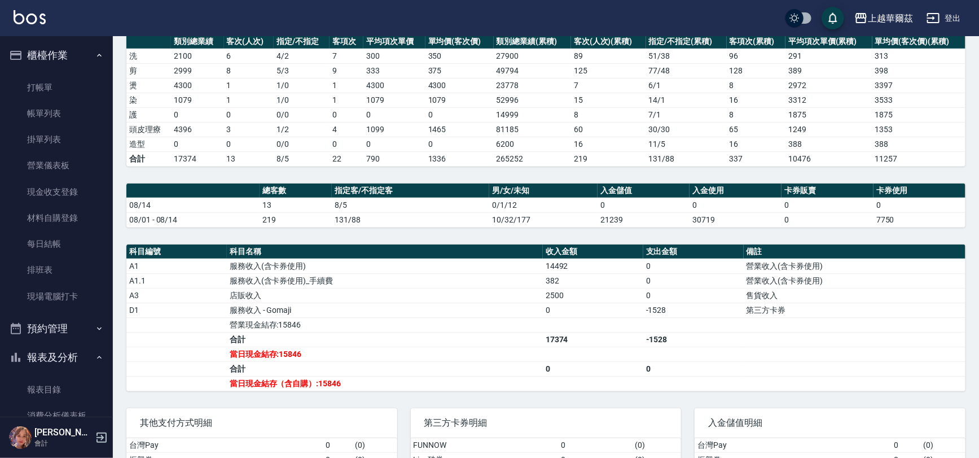
scroll to position [333, 0]
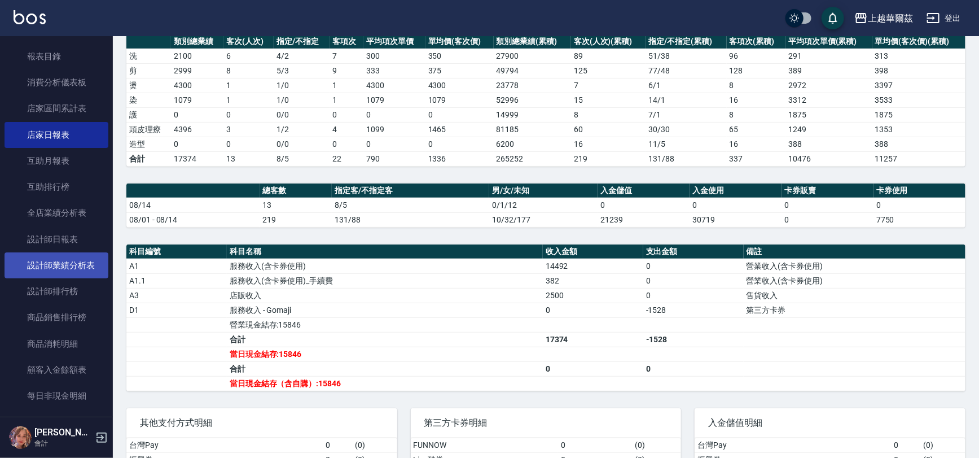
drag, startPoint x: 69, startPoint y: 237, endPoint x: 62, endPoint y: 256, distance: 20.2
click at [71, 237] on link "設計師日報表" at bounding box center [57, 239] width 104 height 26
